Goal: Information Seeking & Learning: Learn about a topic

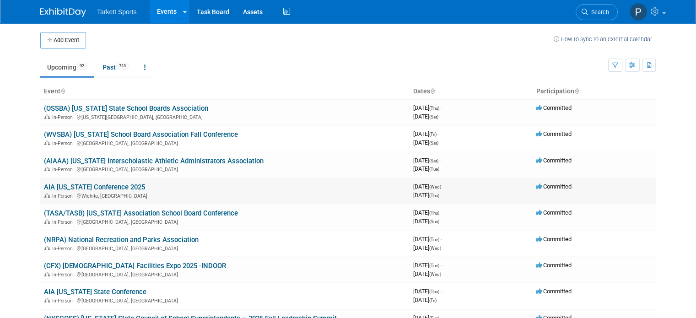
click at [79, 185] on link "AIA [US_STATE] Conference 2025" at bounding box center [94, 187] width 101 height 8
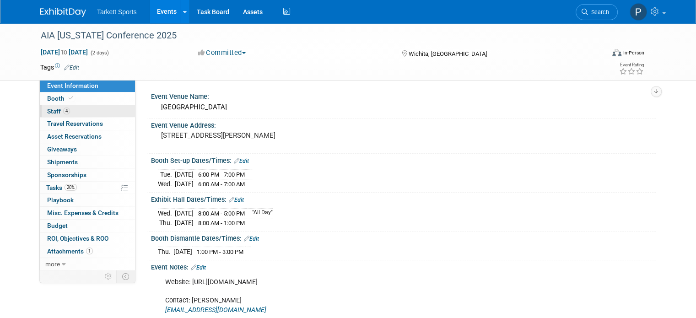
click at [53, 113] on span "Staff 4" at bounding box center [58, 111] width 23 height 7
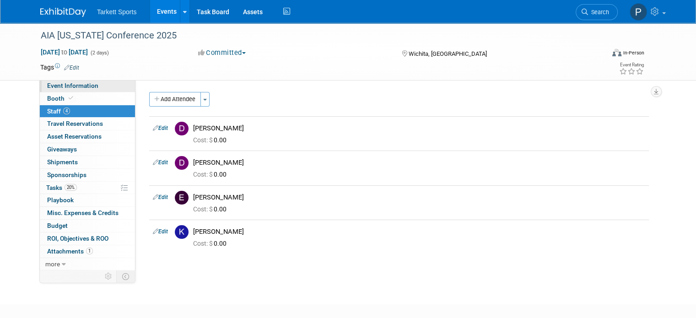
click at [66, 85] on span "Event Information" at bounding box center [72, 85] width 51 height 7
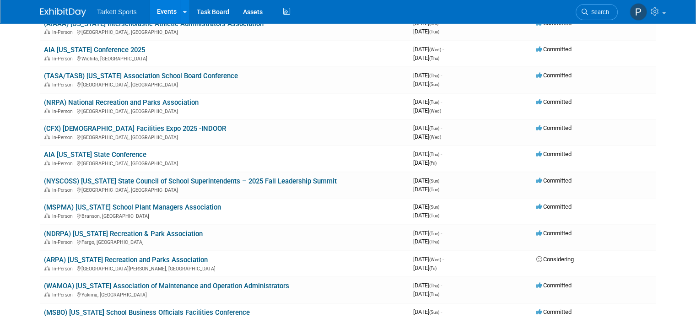
scroll to position [140, 0]
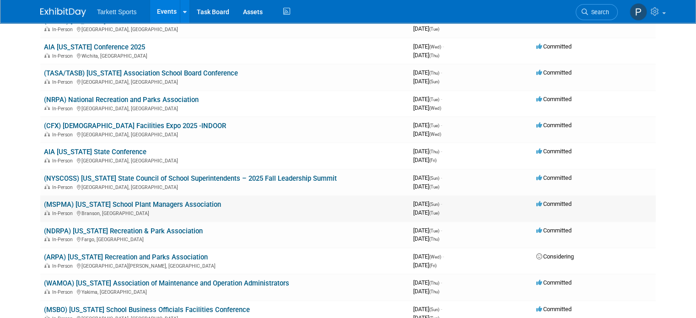
click at [91, 200] on link "(MSPMA) [US_STATE] School Plant Managers Association" at bounding box center [132, 204] width 177 height 8
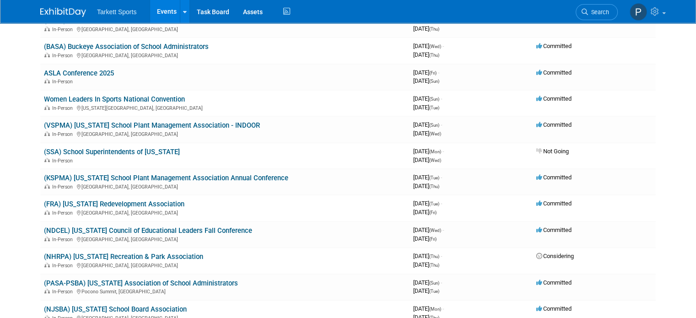
scroll to position [514, 0]
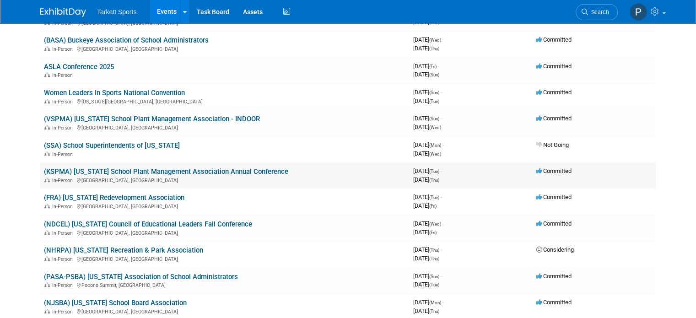
click at [178, 171] on link "(KSPMA) [US_STATE] School Plant Management Association Annual Conference" at bounding box center [166, 171] width 244 height 8
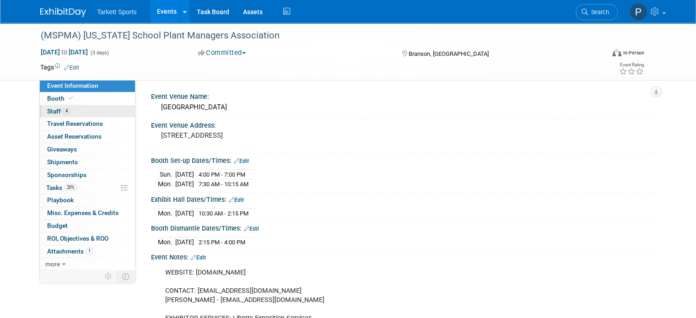
click at [49, 111] on span "Staff 4" at bounding box center [58, 111] width 23 height 7
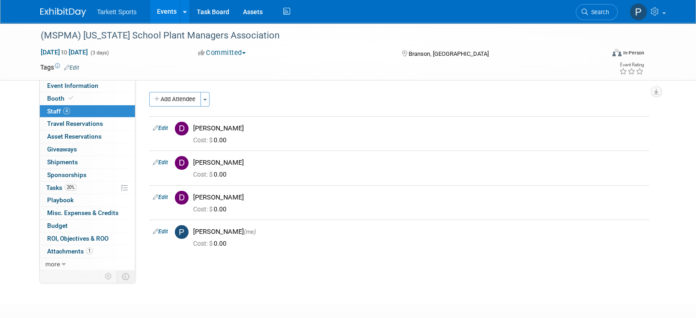
click at [49, 111] on span "Staff 4" at bounding box center [58, 111] width 23 height 7
click at [57, 124] on span "Travel Reservations 0" at bounding box center [75, 123] width 56 height 7
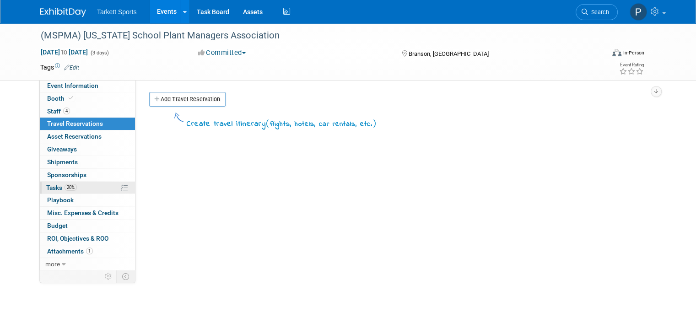
click at [48, 188] on span "Tasks 20%" at bounding box center [61, 187] width 31 height 7
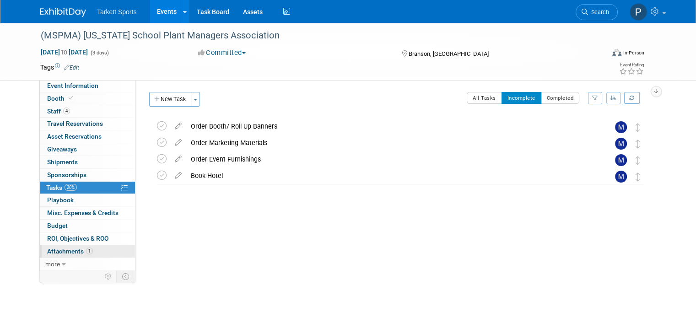
click at [71, 248] on span "Attachments 1" at bounding box center [70, 251] width 46 height 7
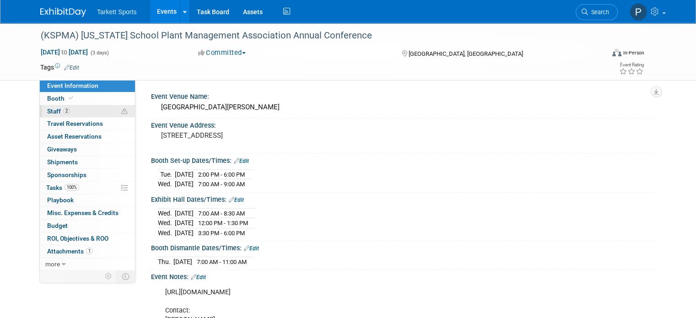
click at [50, 110] on span "Staff 2" at bounding box center [58, 111] width 23 height 7
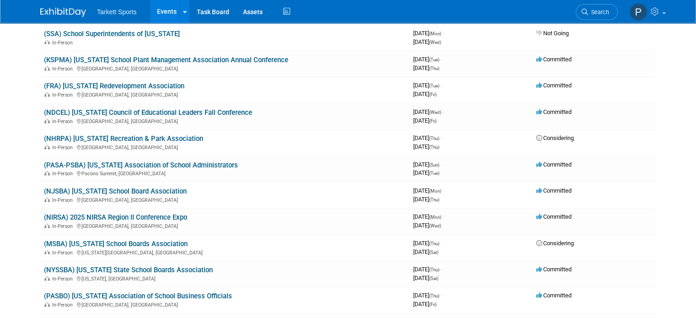
scroll to position [630, 0]
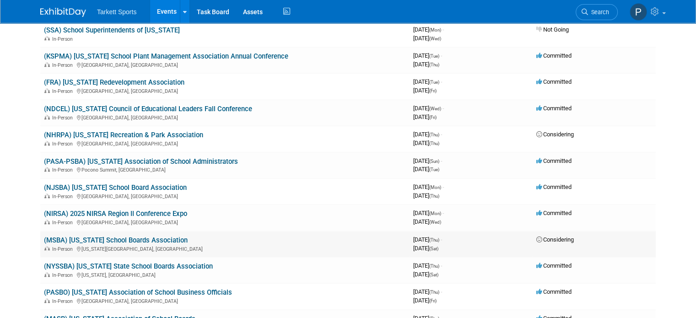
click at [116, 236] on link "(MSBA) [US_STATE] School Boards Association" at bounding box center [116, 240] width 144 height 8
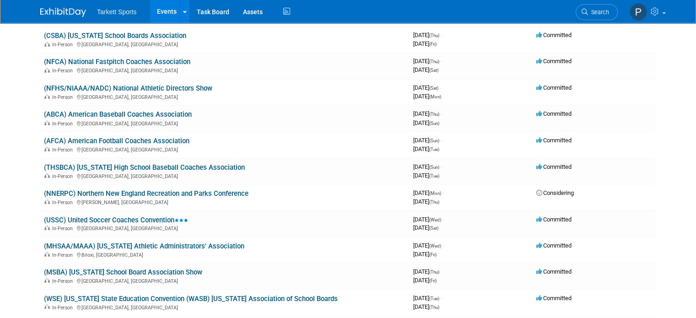
scroll to position [1628, 0]
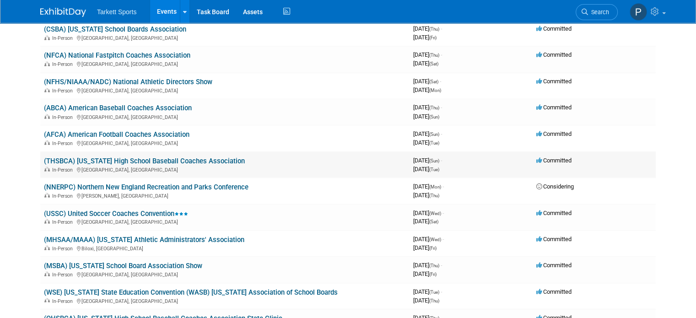
click at [159, 156] on link "(THSBCA) [US_STATE] High School Baseball Coaches Association" at bounding box center [144, 160] width 201 height 8
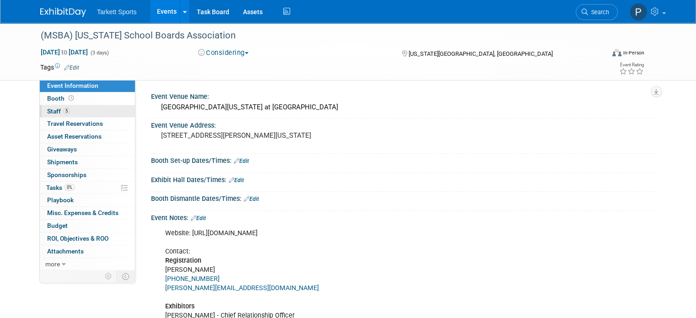
click at [53, 111] on span "Staff 5" at bounding box center [58, 111] width 23 height 7
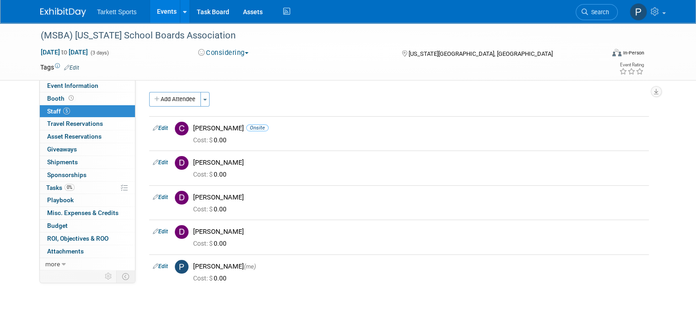
click at [240, 51] on button "Considering" at bounding box center [223, 53] width 57 height 10
click at [242, 48] on button "Considering" at bounding box center [223, 53] width 57 height 10
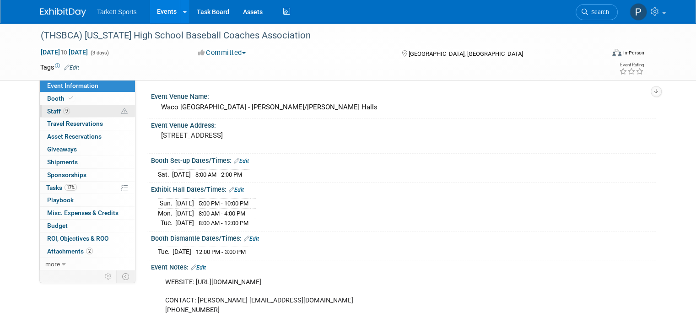
click at [50, 109] on span "Staff 9" at bounding box center [58, 111] width 23 height 7
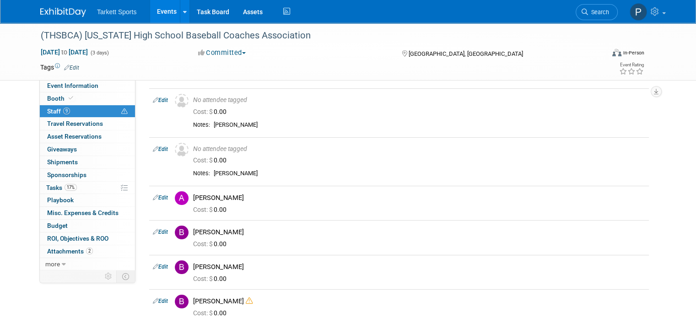
scroll to position [27, 0]
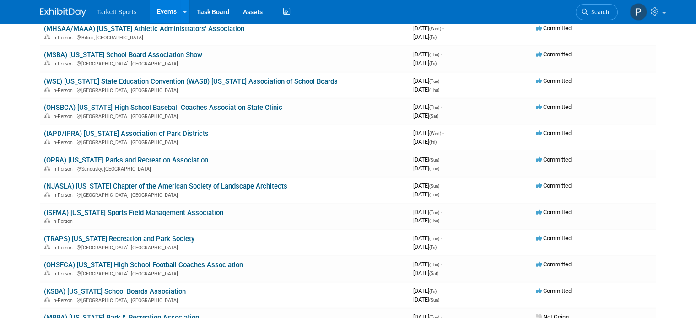
scroll to position [1845, 0]
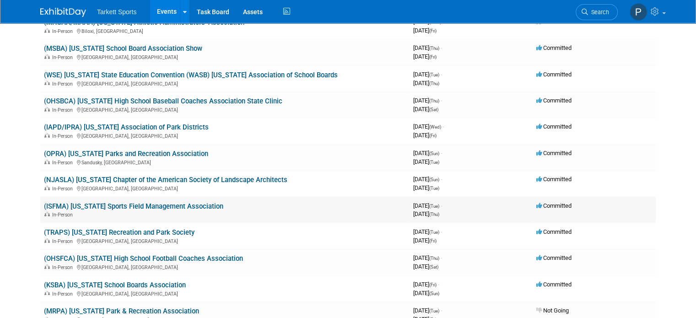
click at [168, 202] on link "(ISFMA) [US_STATE] Sports Field Management Association" at bounding box center [133, 206] width 179 height 8
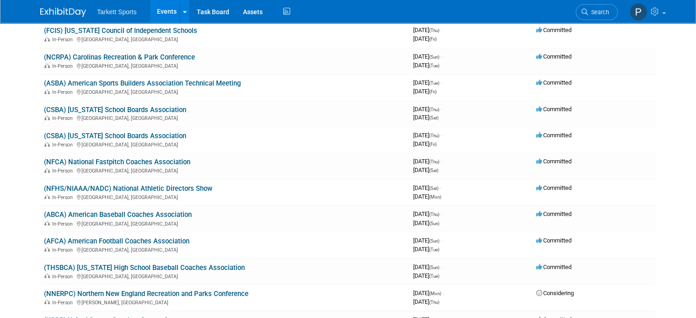
scroll to position [1528, 0]
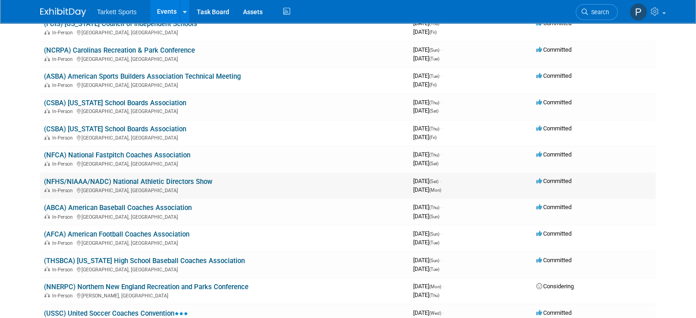
click at [161, 178] on link "(NFHS/NIAAA/NADC) National Athletic Directors Show" at bounding box center [128, 182] width 168 height 8
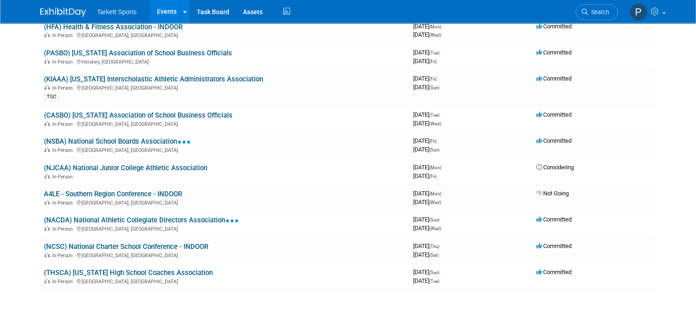
scroll to position [2240, 0]
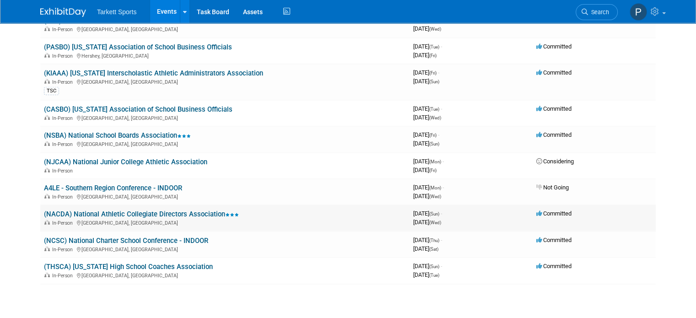
click at [113, 210] on link "(NACDA) National Athletic Collegiate Directors Association" at bounding box center [141, 214] width 195 height 8
click at [130, 263] on link "(THSCA) Texas High School Coaches Association" at bounding box center [128, 267] width 169 height 8
click at [115, 69] on link "(KIAAA) [US_STATE] Interscholastic Athletic Administrators Association" at bounding box center [153, 73] width 219 height 8
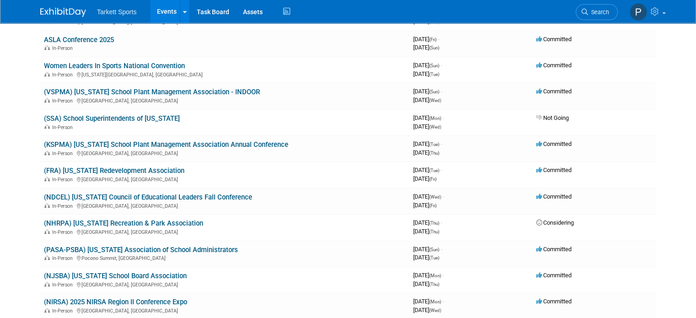
scroll to position [0, 0]
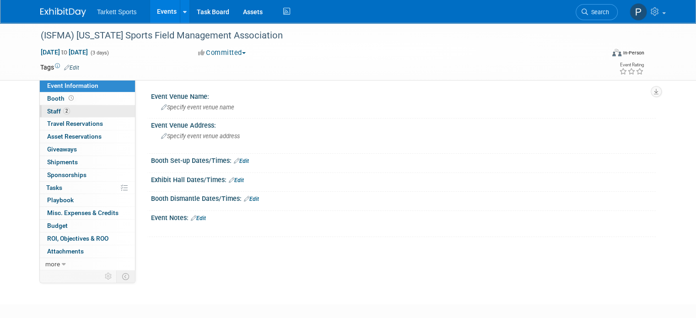
click at [47, 109] on span "Staff 2" at bounding box center [58, 111] width 23 height 7
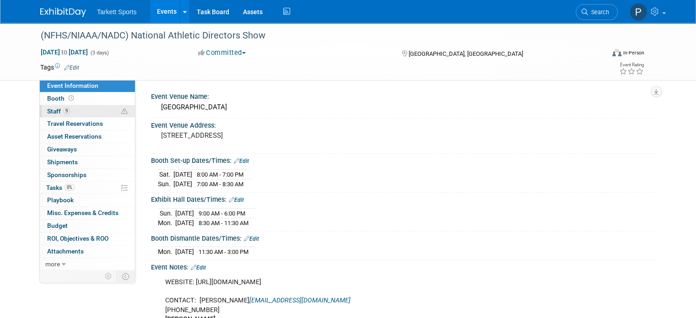
click at [48, 111] on span "Staff 9" at bounding box center [58, 111] width 23 height 7
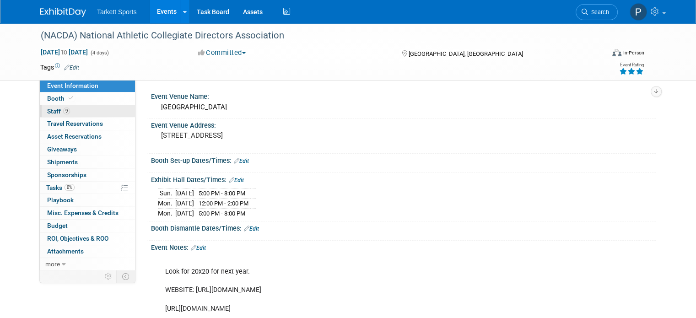
click at [50, 110] on span "Staff 9" at bounding box center [58, 111] width 23 height 7
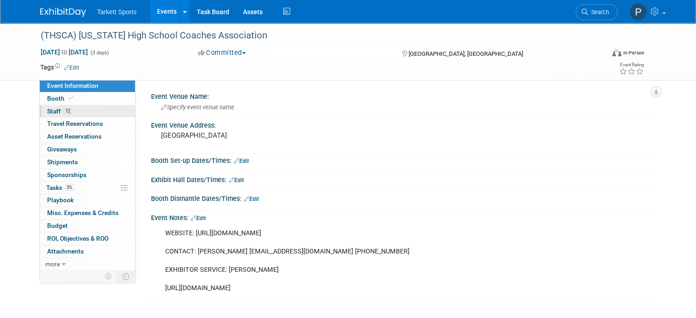
click at [49, 109] on span "Staff 12" at bounding box center [59, 111] width 25 height 7
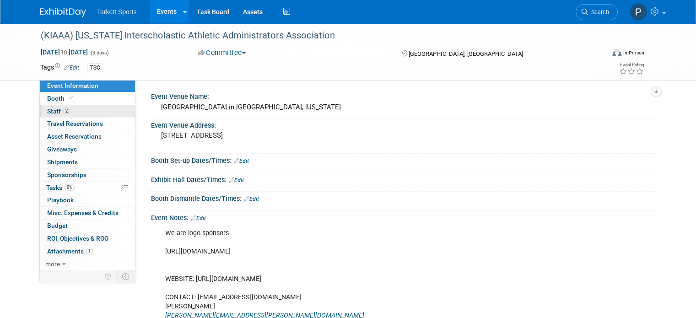
click at [53, 111] on span "Staff 2" at bounding box center [58, 111] width 23 height 7
